Goal: Transaction & Acquisition: Download file/media

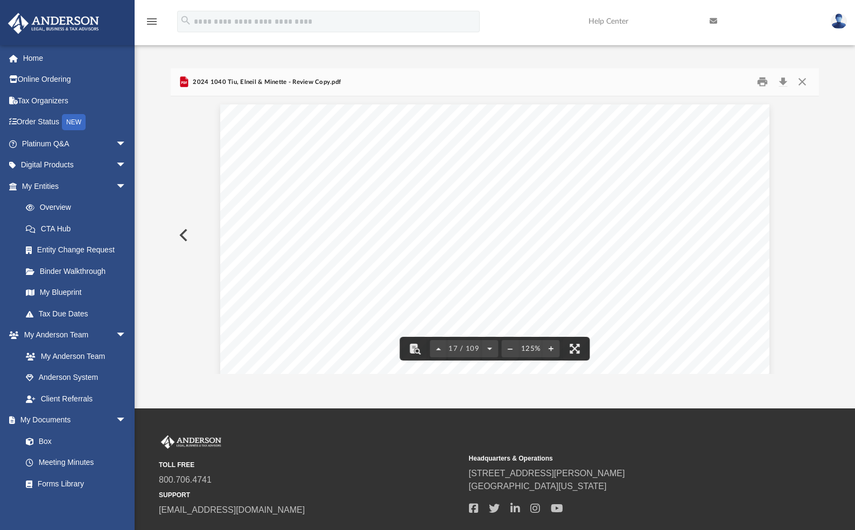
scroll to position [11698, 0]
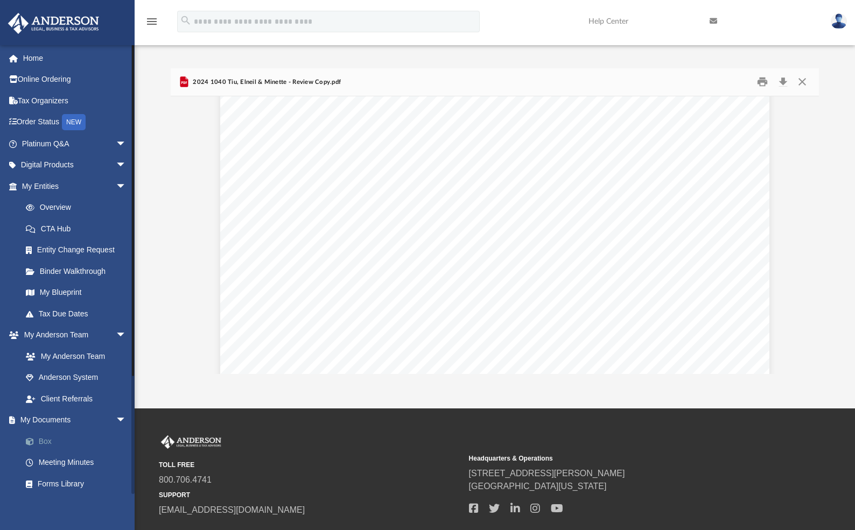
click at [53, 442] on link "Box" at bounding box center [79, 442] width 128 height 22
click at [45, 438] on link "Box" at bounding box center [79, 442] width 128 height 22
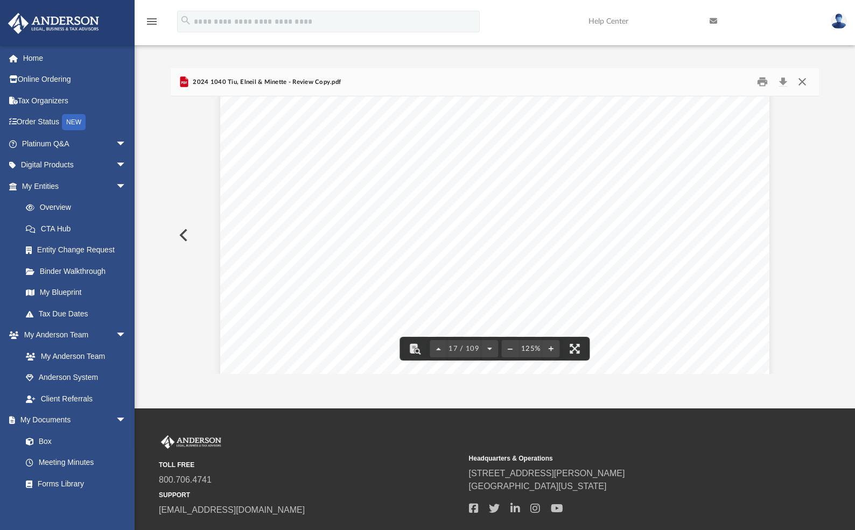
click at [806, 82] on button "Close" at bounding box center [802, 82] width 19 height 17
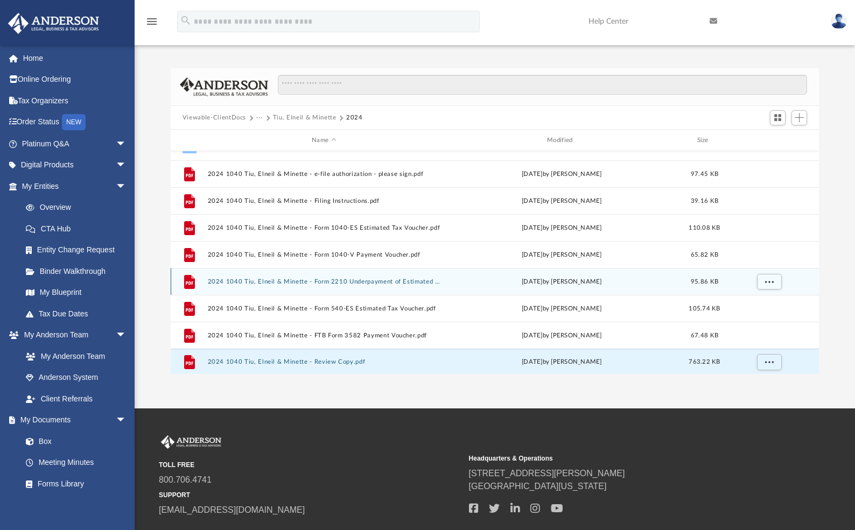
scroll to position [46, 0]
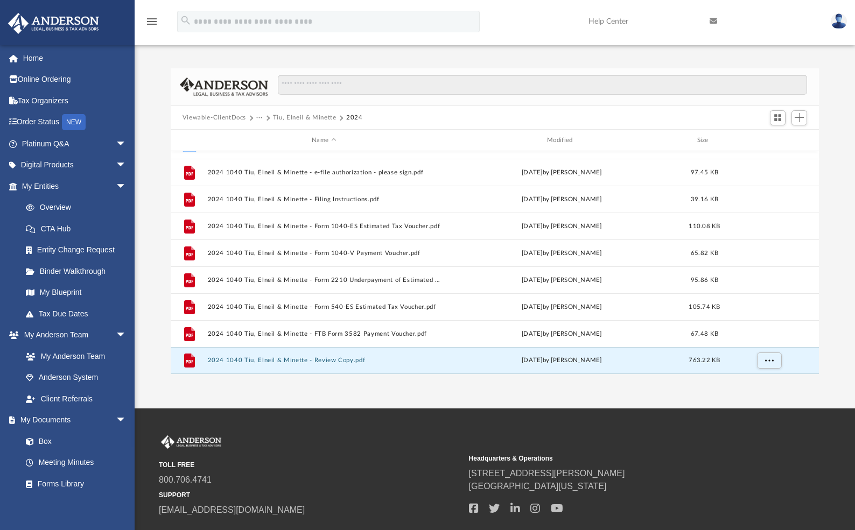
click at [580, 395] on div "App [EMAIL_ADDRESS][DOMAIN_NAME] Sign Out [EMAIL_ADDRESS][DOMAIN_NAME] Home Onl…" at bounding box center [427, 204] width 855 height 409
click at [149, 169] on div "Difficulty viewing your box folder? You can also access your account directly o…" at bounding box center [495, 221] width 720 height 306
click at [424, 392] on div "App [EMAIL_ADDRESS][DOMAIN_NAME] Sign Out [EMAIL_ADDRESS][DOMAIN_NAME] Home Onl…" at bounding box center [427, 204] width 855 height 409
click at [770, 359] on span "More options" at bounding box center [769, 361] width 9 height 6
click at [767, 338] on li "Download" at bounding box center [759, 337] width 31 height 11
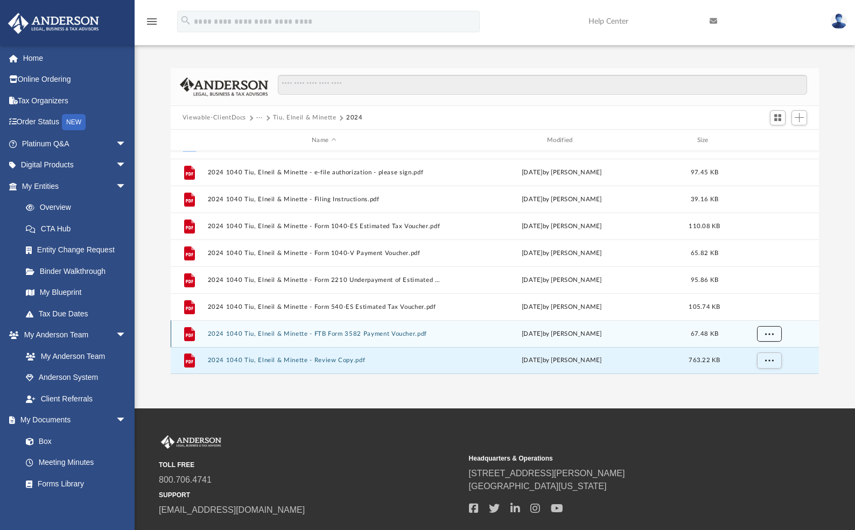
click at [773, 333] on span "More options" at bounding box center [769, 334] width 9 height 6
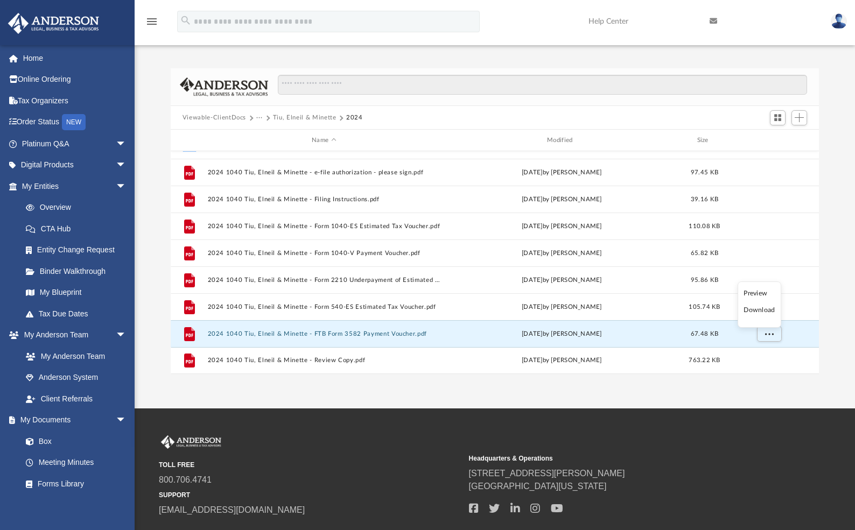
click at [656, 390] on div "App [EMAIL_ADDRESS][DOMAIN_NAME] Sign Out [EMAIL_ADDRESS][DOMAIN_NAME] Home Onl…" at bounding box center [427, 204] width 855 height 409
click at [543, 396] on div "App [EMAIL_ADDRESS][DOMAIN_NAME] Sign Out [EMAIL_ADDRESS][DOMAIN_NAME] Home Onl…" at bounding box center [427, 204] width 855 height 409
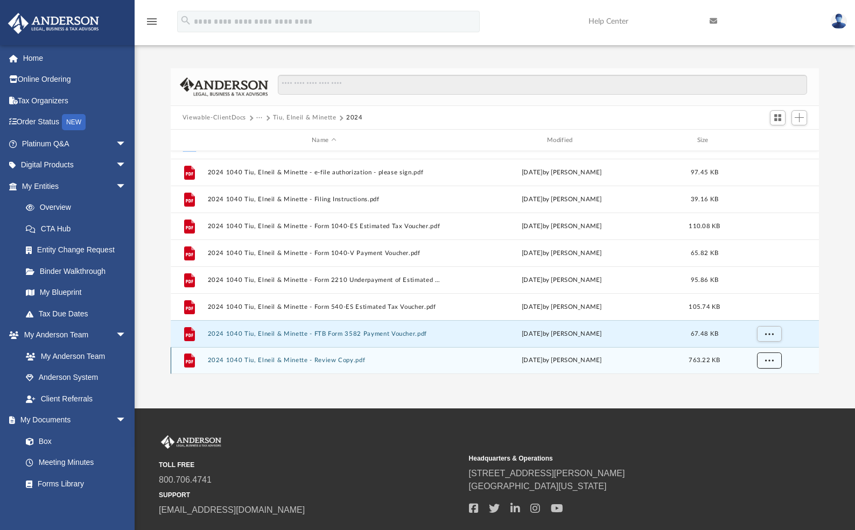
click at [774, 360] on button "More options" at bounding box center [769, 361] width 25 height 16
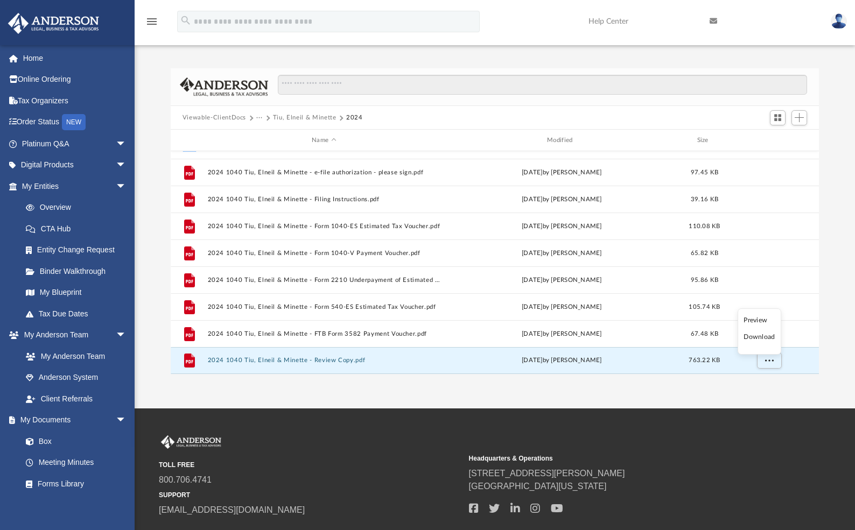
click at [761, 337] on li "Download" at bounding box center [759, 337] width 31 height 11
click at [771, 358] on span "More options" at bounding box center [769, 361] width 9 height 6
click at [353, 362] on button "2024 1040 Tiu, Elneil & Minette - Review Copy.pdf" at bounding box center [323, 360] width 233 height 7
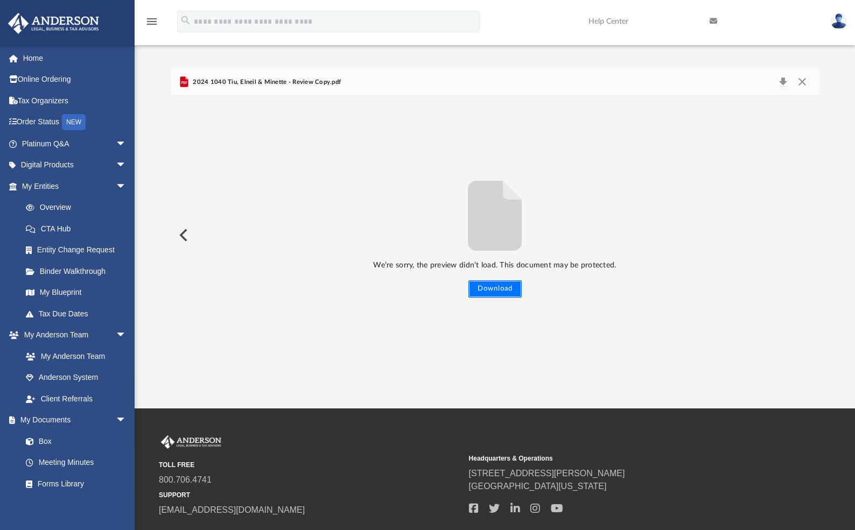
click at [501, 289] on button "Download" at bounding box center [494, 289] width 53 height 17
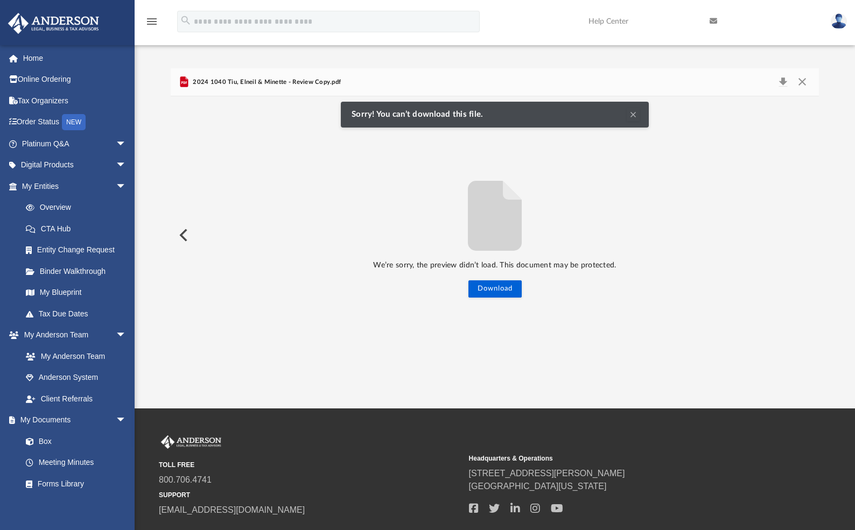
click at [634, 114] on button "Clear Notification" at bounding box center [633, 114] width 13 height 13
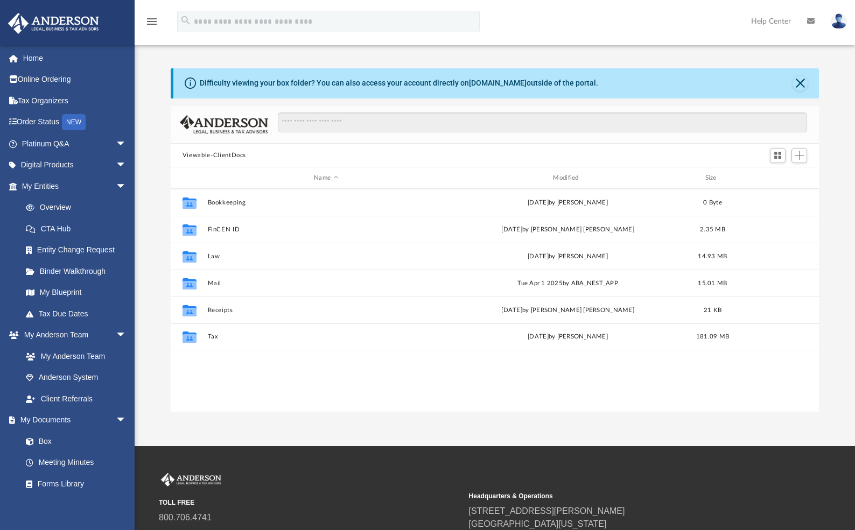
scroll to position [237, 640]
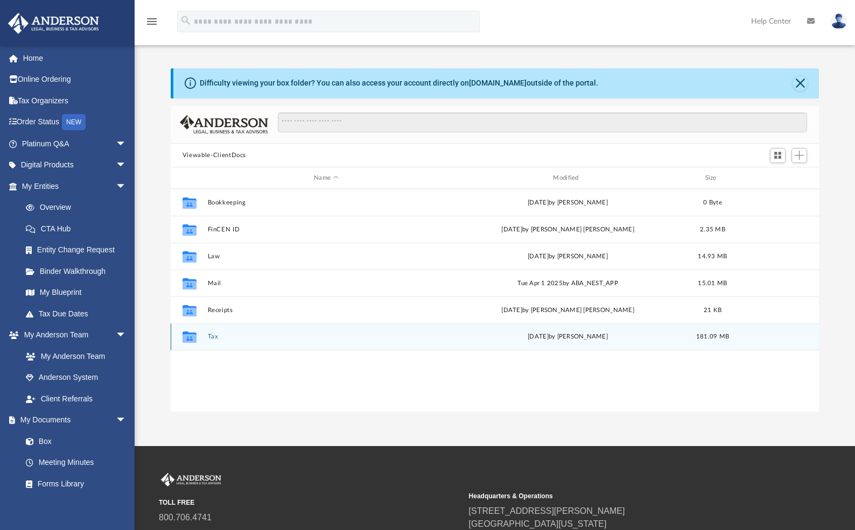
click at [215, 338] on button "Tax" at bounding box center [325, 336] width 237 height 7
click at [226, 337] on button "Tiu, Elneil & Minette" at bounding box center [325, 336] width 237 height 7
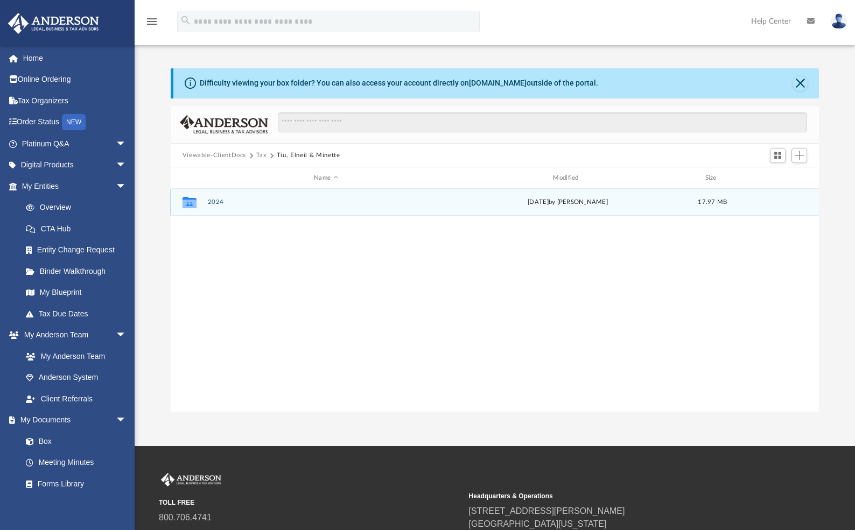
click at [216, 204] on button "2024" at bounding box center [325, 202] width 237 height 7
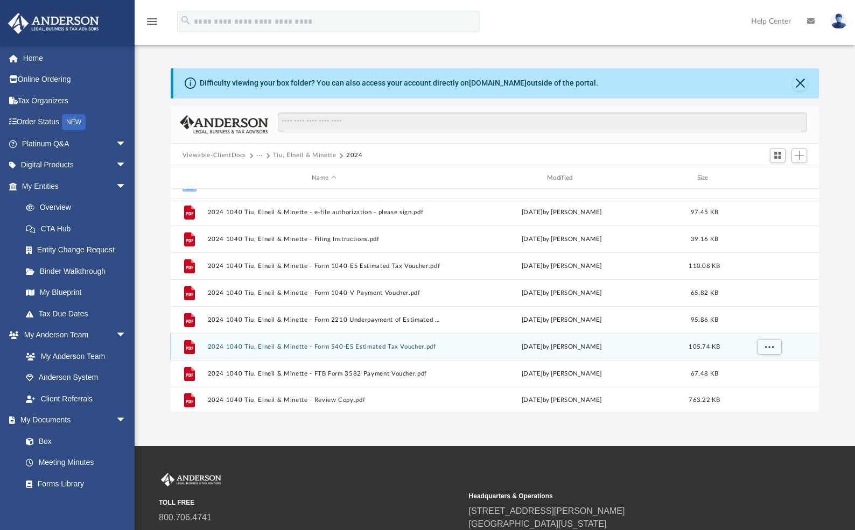
scroll to position [46, 0]
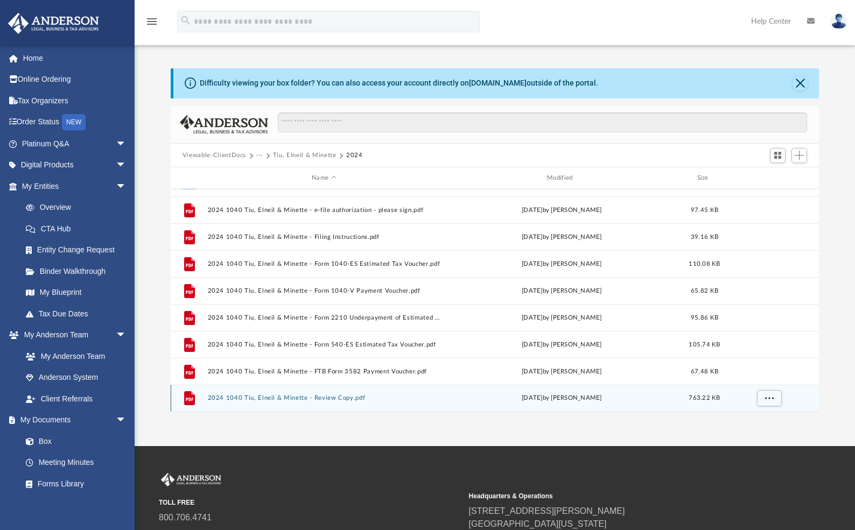
click at [333, 398] on button "2024 1040 Tiu, Elneil & Minette - Review Copy.pdf" at bounding box center [323, 398] width 233 height 7
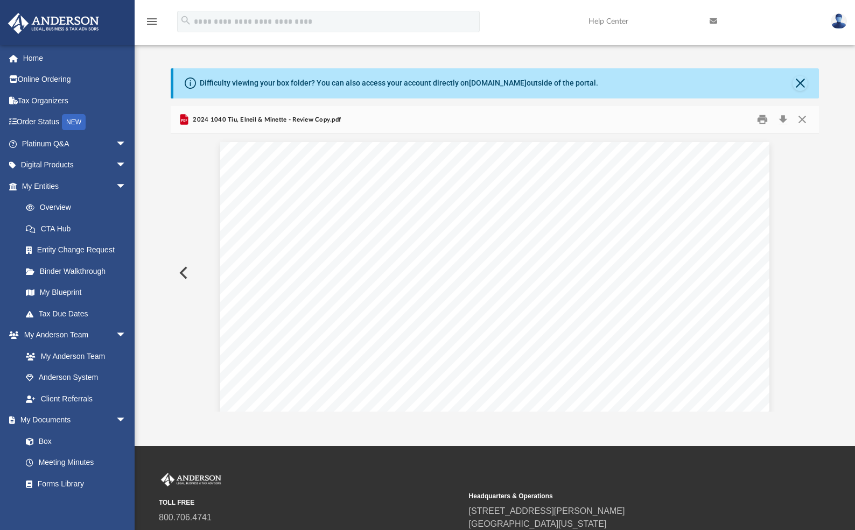
scroll to position [11630, 0]
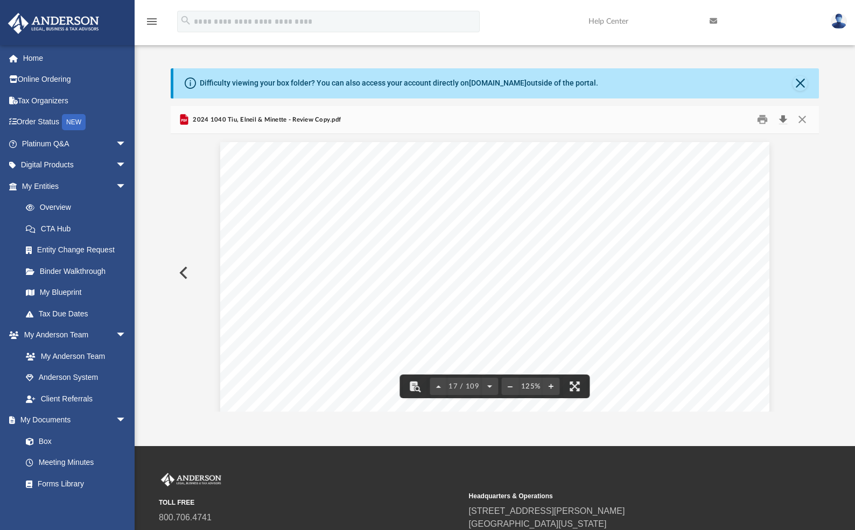
click at [785, 120] on button "Download" at bounding box center [782, 119] width 19 height 17
click at [805, 118] on button "Close" at bounding box center [802, 119] width 19 height 17
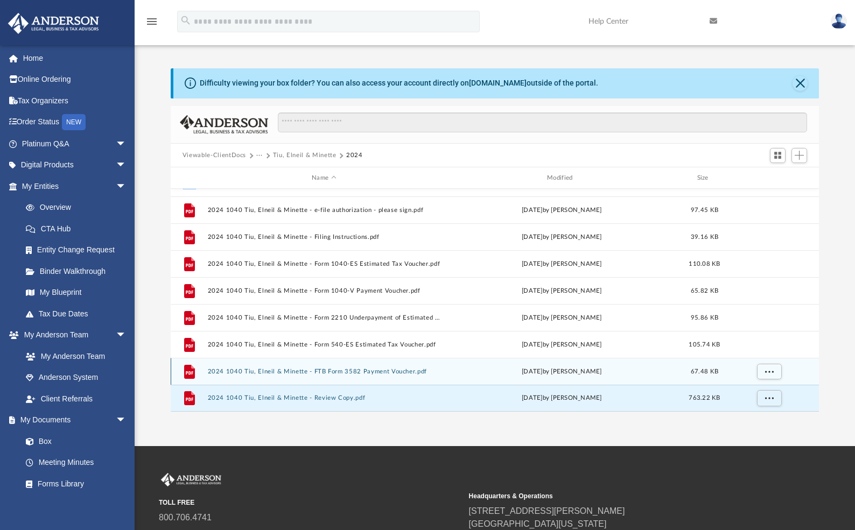
click at [390, 369] on button "2024 1040 Tiu, Elneil & Minette - FTB Form 3582 Payment Voucher.pdf" at bounding box center [323, 371] width 233 height 7
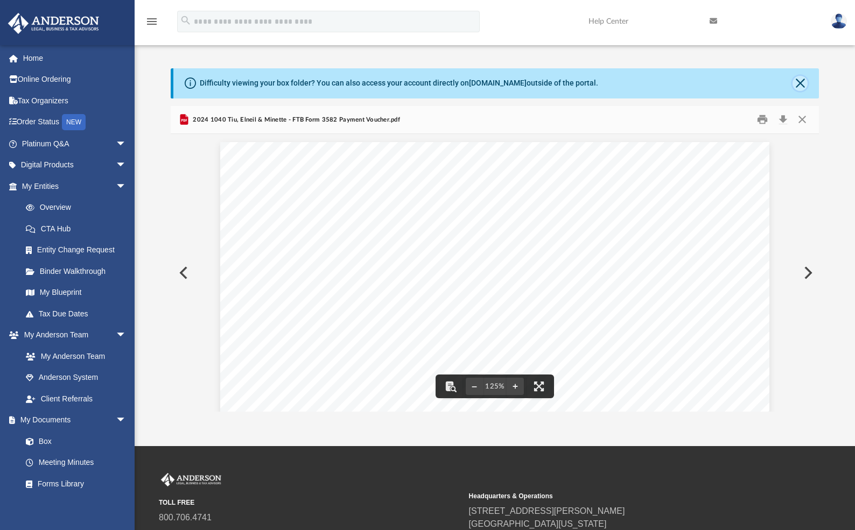
click at [802, 83] on button "Close" at bounding box center [800, 83] width 15 height 15
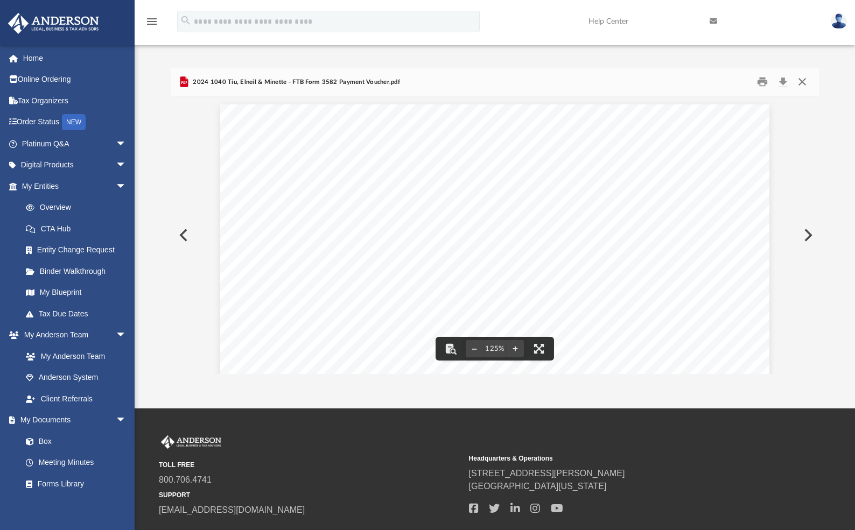
click at [801, 82] on button "Close" at bounding box center [802, 82] width 19 height 17
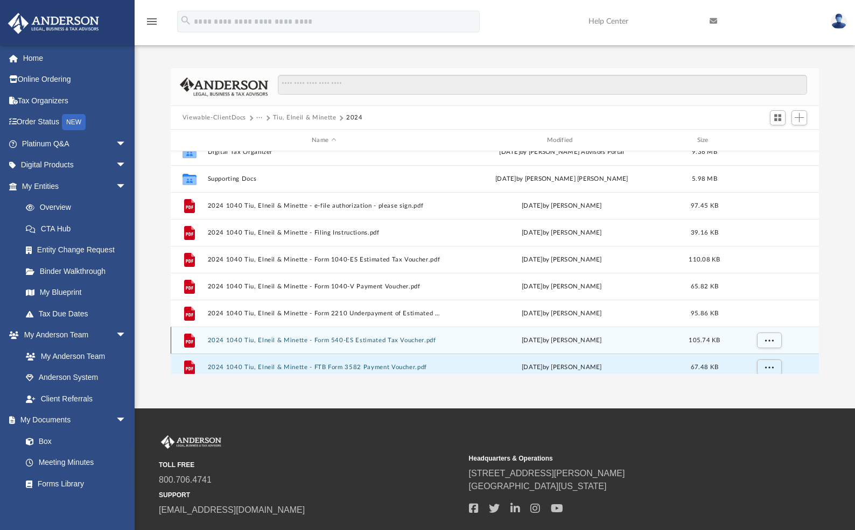
scroll to position [46, 0]
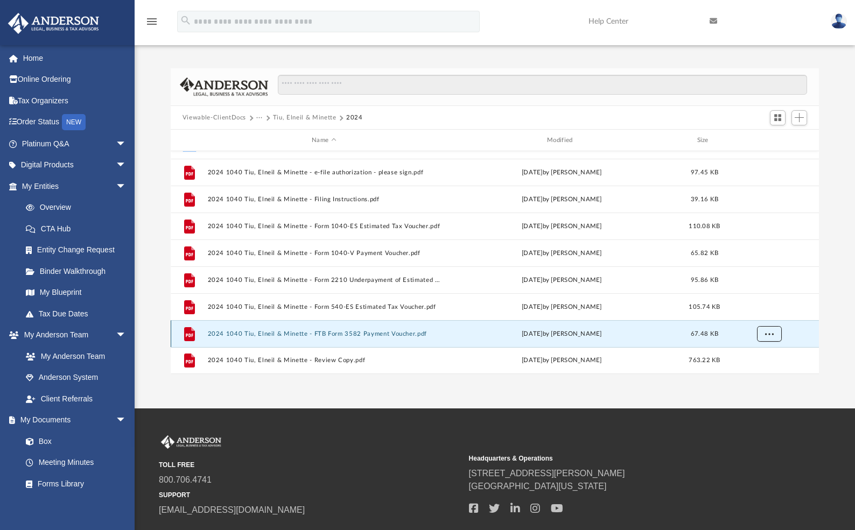
click at [769, 331] on span "More options" at bounding box center [769, 334] width 9 height 6
click at [475, 388] on div "App [EMAIL_ADDRESS][DOMAIN_NAME] Sign Out [EMAIL_ADDRESS][DOMAIN_NAME] Home Onl…" at bounding box center [427, 204] width 855 height 409
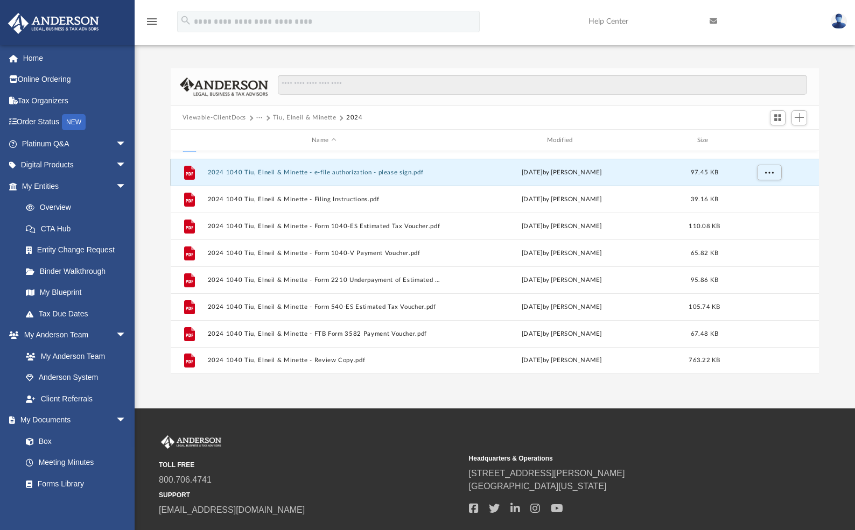
click at [432, 169] on button "2024 1040 Tiu, Elneil & Minette - e-file authorization - please sign.pdf" at bounding box center [323, 172] width 233 height 7
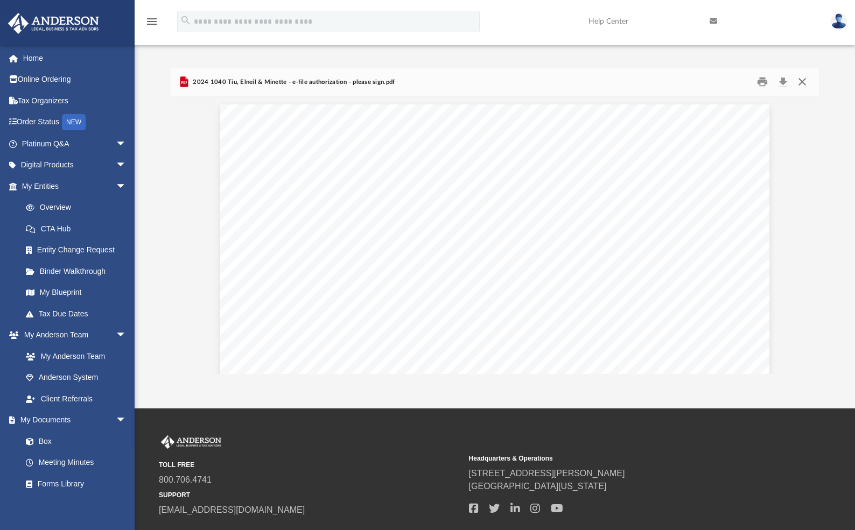
click at [805, 81] on button "Close" at bounding box center [802, 82] width 19 height 17
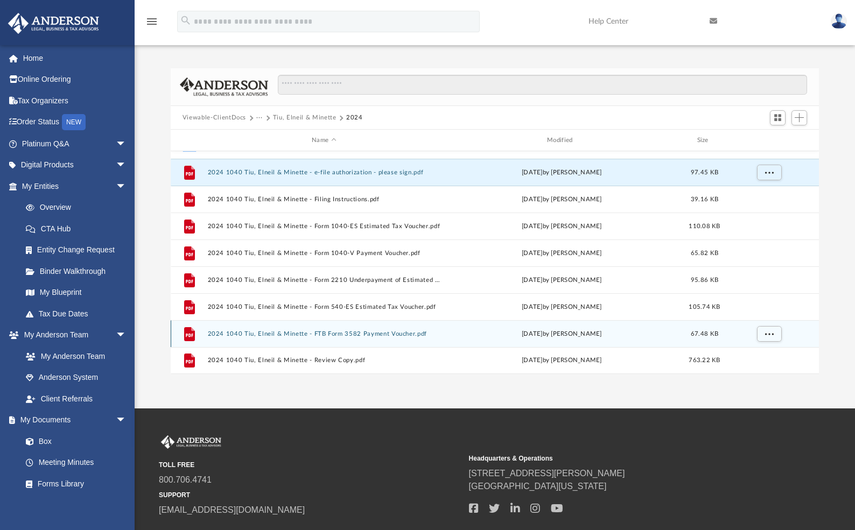
click at [368, 334] on button "2024 1040 Tiu, Elneil & Minette - FTB Form 3582 Payment Voucher.pdf" at bounding box center [323, 334] width 233 height 7
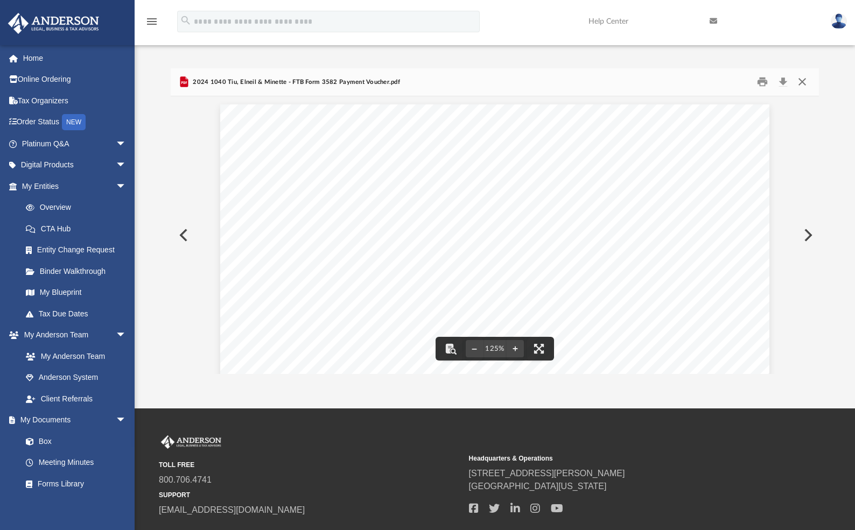
click at [800, 79] on button "Close" at bounding box center [802, 82] width 19 height 17
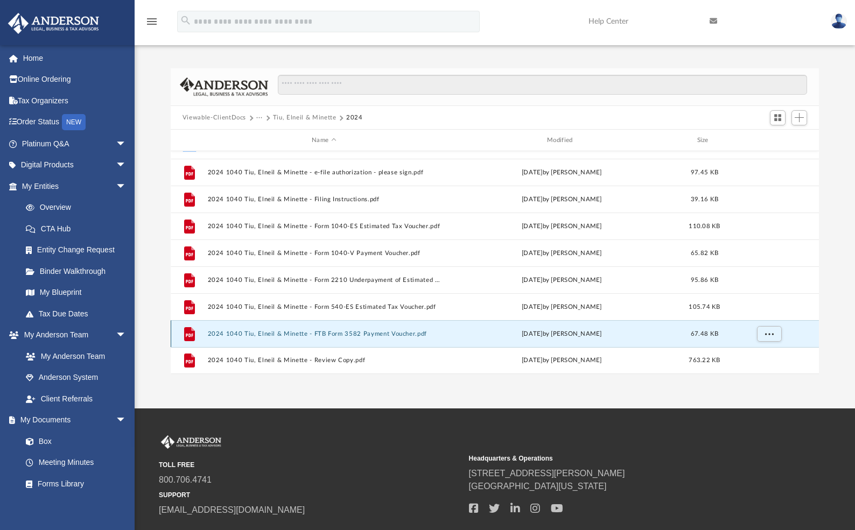
click at [711, 335] on span "67.48 KB" at bounding box center [704, 334] width 27 height 6
click at [440, 330] on div "File 2024 1040 Tiu, Elneil & Minette - FTB Form 3582 Payment Voucher.pdf Fri Se…" at bounding box center [495, 333] width 648 height 27
click at [773, 333] on span "More options" at bounding box center [769, 334] width 9 height 6
click at [752, 293] on li "Preview" at bounding box center [759, 293] width 31 height 11
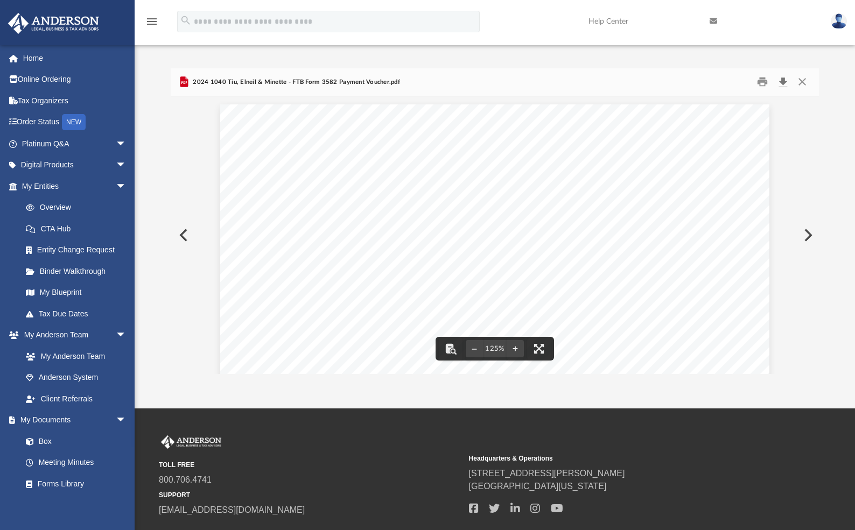
click at [785, 80] on button "Download" at bounding box center [782, 82] width 19 height 17
click at [838, 113] on div "Difficulty viewing your box folder? You can also access your account directly o…" at bounding box center [495, 221] width 720 height 306
click at [804, 82] on button "Close" at bounding box center [802, 82] width 19 height 17
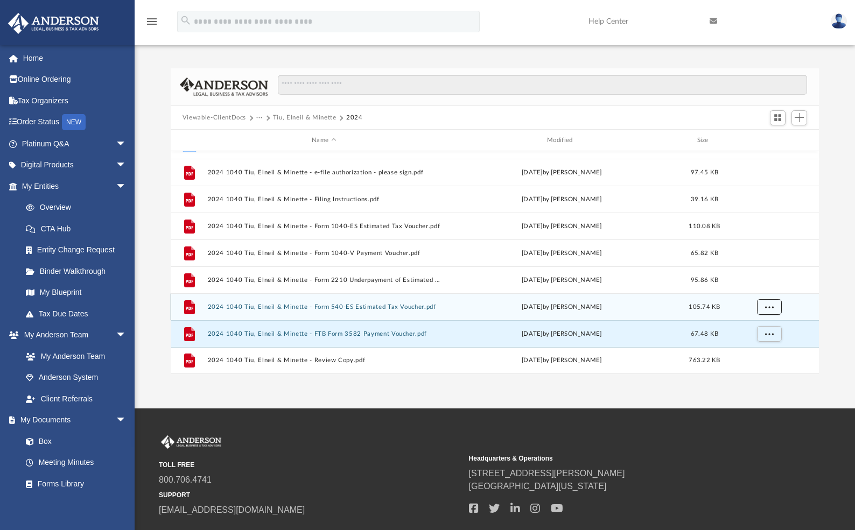
click at [773, 306] on span "More options" at bounding box center [769, 307] width 9 height 6
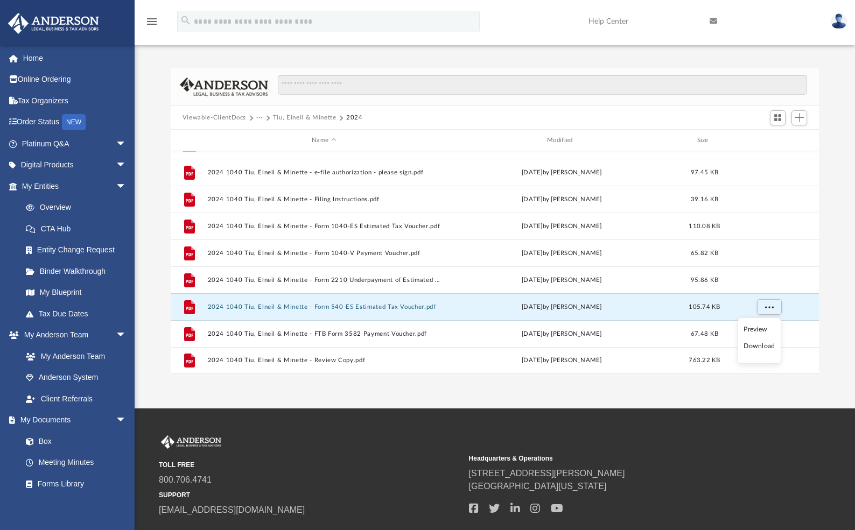
click at [752, 327] on li "Preview" at bounding box center [759, 329] width 31 height 11
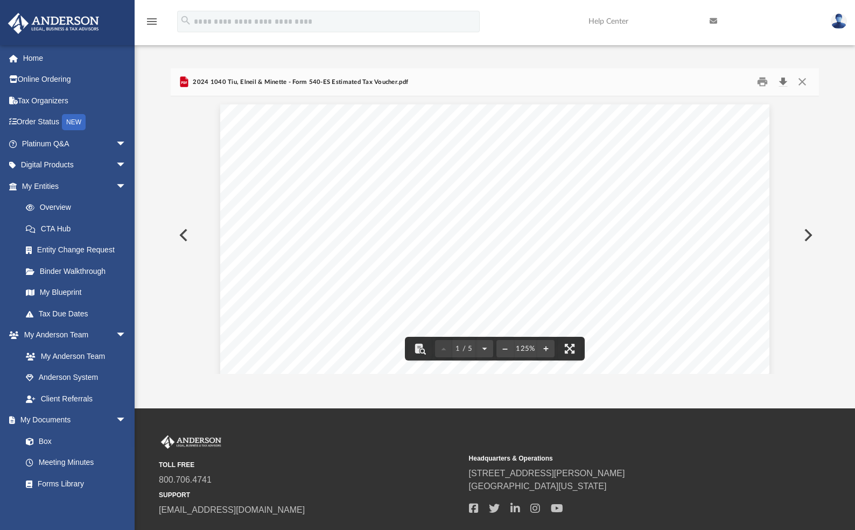
click at [782, 79] on button "Download" at bounding box center [782, 82] width 19 height 17
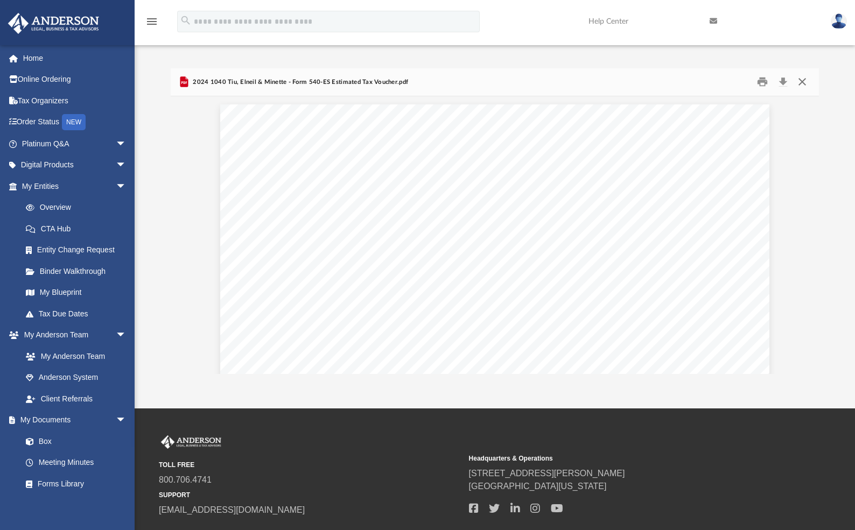
click at [807, 82] on button "Close" at bounding box center [802, 82] width 19 height 17
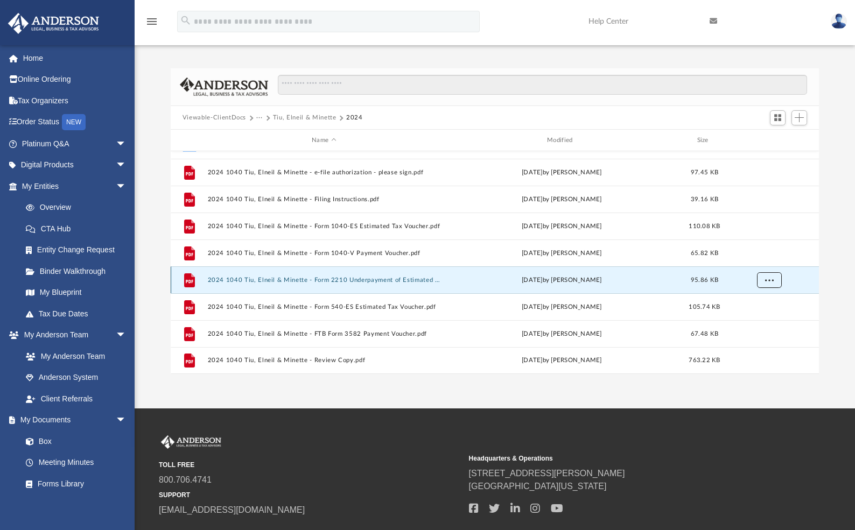
click at [772, 283] on span "More options" at bounding box center [769, 280] width 9 height 6
click at [751, 302] on li "Preview" at bounding box center [759, 302] width 31 height 11
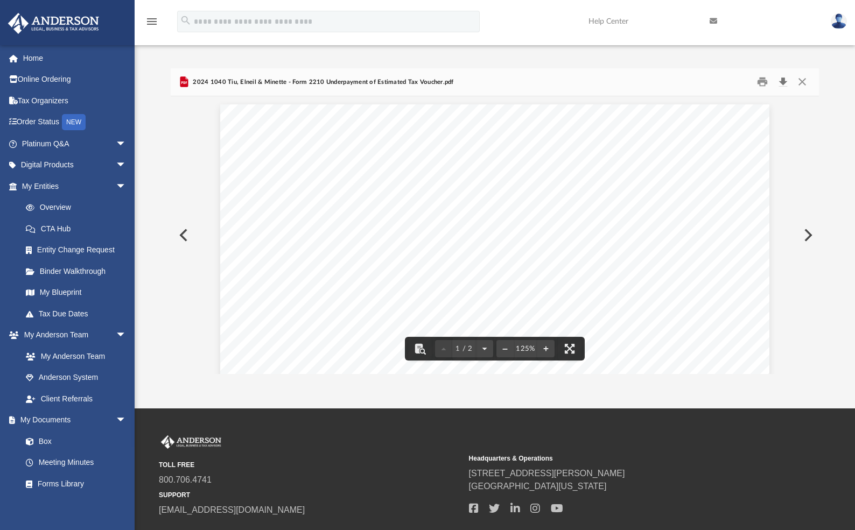
click at [787, 80] on button "Download" at bounding box center [782, 82] width 19 height 17
drag, startPoint x: 821, startPoint y: 194, endPoint x: 820, endPoint y: 168, distance: 25.9
click at [821, 193] on div "Difficulty viewing your box folder? You can also access your account directly o…" at bounding box center [495, 221] width 720 height 306
click at [803, 83] on button "Close" at bounding box center [802, 82] width 19 height 17
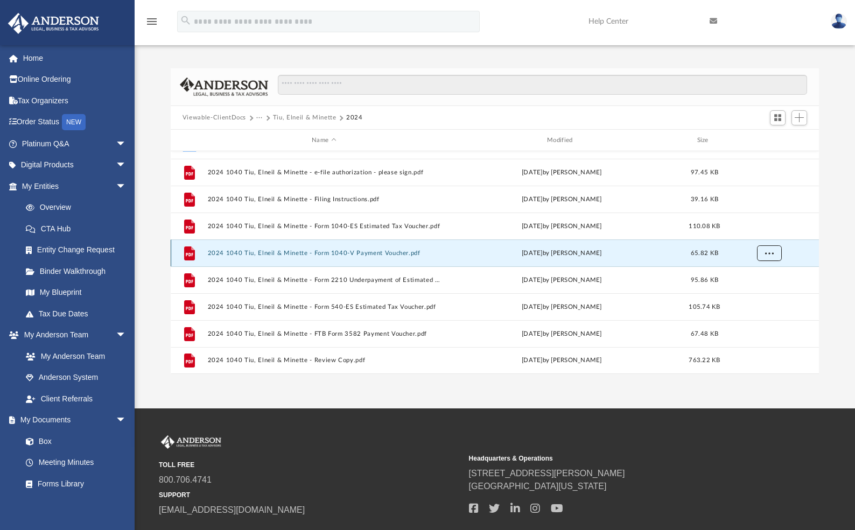
click at [767, 250] on span "More options" at bounding box center [769, 253] width 9 height 6
click at [753, 291] on li "Download" at bounding box center [759, 292] width 31 height 11
click at [766, 252] on span "More options" at bounding box center [769, 253] width 9 height 6
click at [837, 203] on div "Difficulty viewing your box folder? You can also access your account directly o…" at bounding box center [495, 221] width 720 height 306
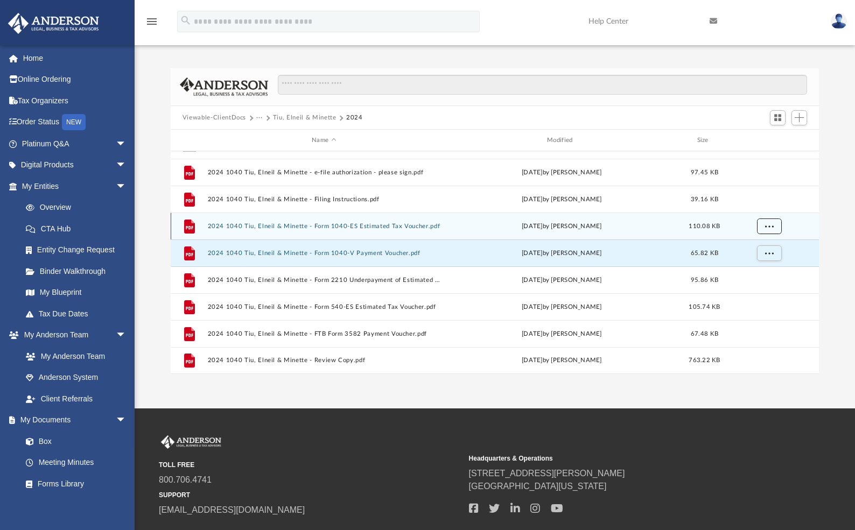
click at [776, 226] on button "More options" at bounding box center [769, 227] width 25 height 16
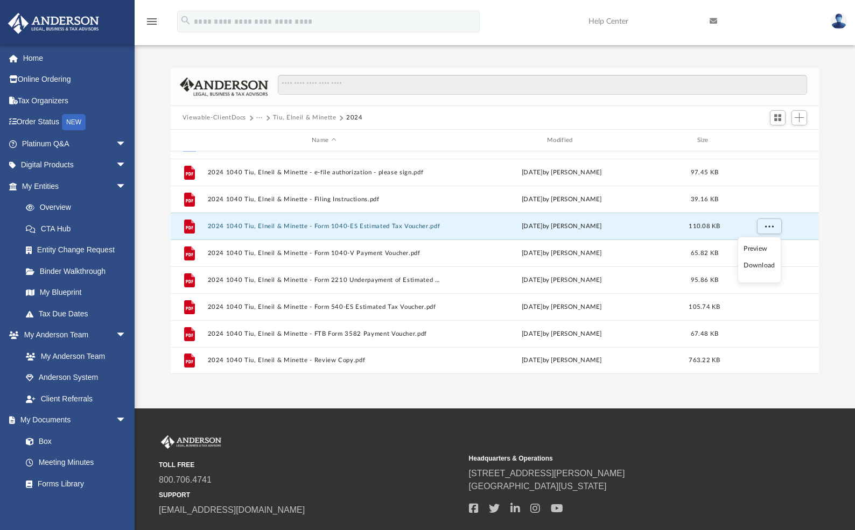
click at [760, 265] on li "Download" at bounding box center [759, 265] width 31 height 11
click at [830, 263] on div "Difficulty viewing your box folder? You can also access your account directly o…" at bounding box center [495, 221] width 720 height 306
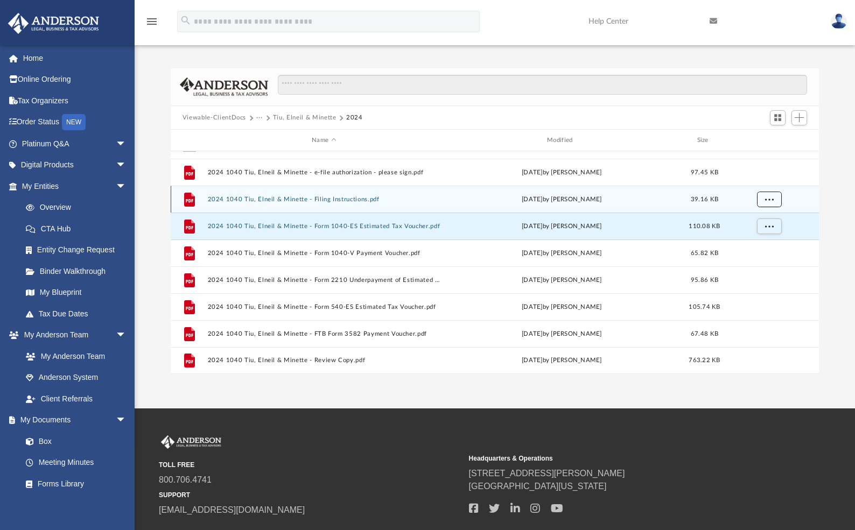
click at [771, 204] on button "More options" at bounding box center [769, 200] width 25 height 16
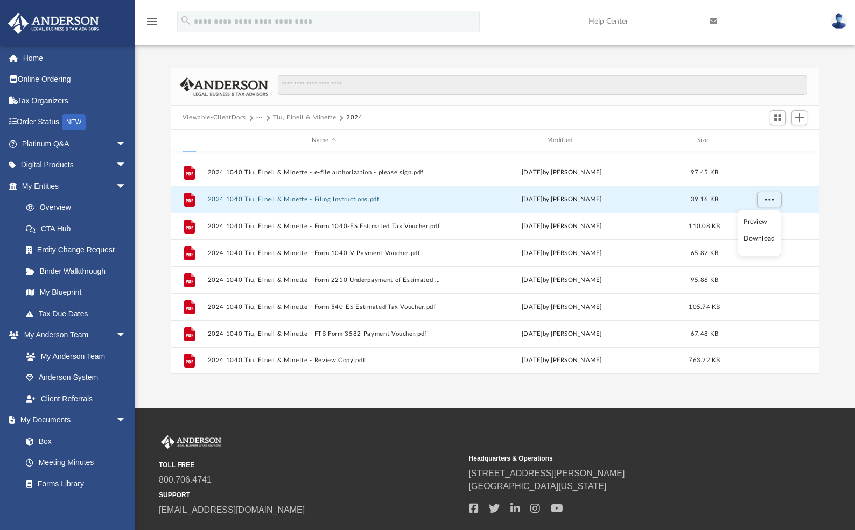
click at [761, 239] on li "Download" at bounding box center [759, 238] width 31 height 11
click at [844, 211] on div "Difficulty viewing your box folder? You can also access your account directly o…" at bounding box center [495, 221] width 720 height 306
